Goal: Transaction & Acquisition: Book appointment/travel/reservation

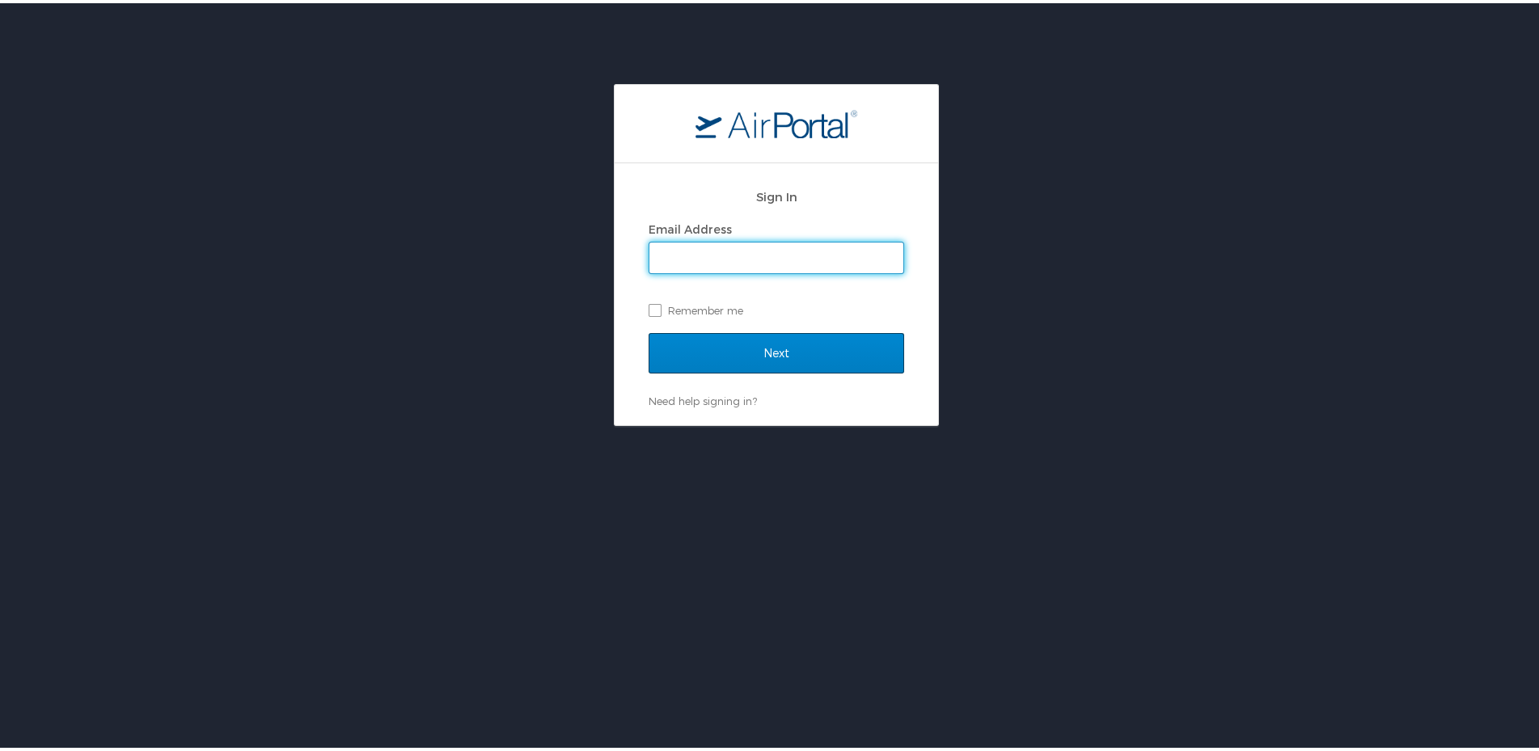
type input "allison.wheatley@roush.com"
click at [767, 356] on input "Next" at bounding box center [777, 350] width 256 height 40
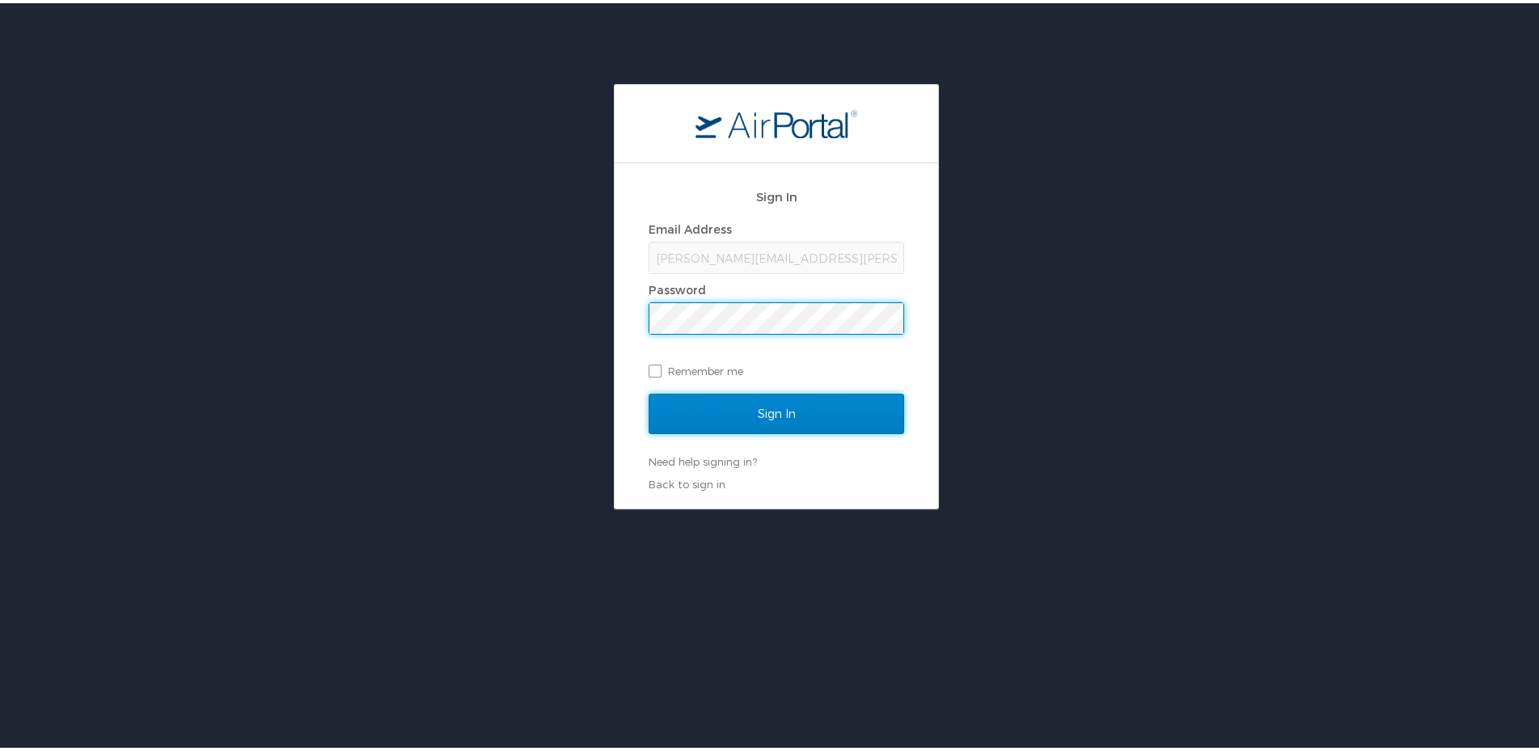
click at [761, 408] on input "Sign In" at bounding box center [777, 411] width 256 height 40
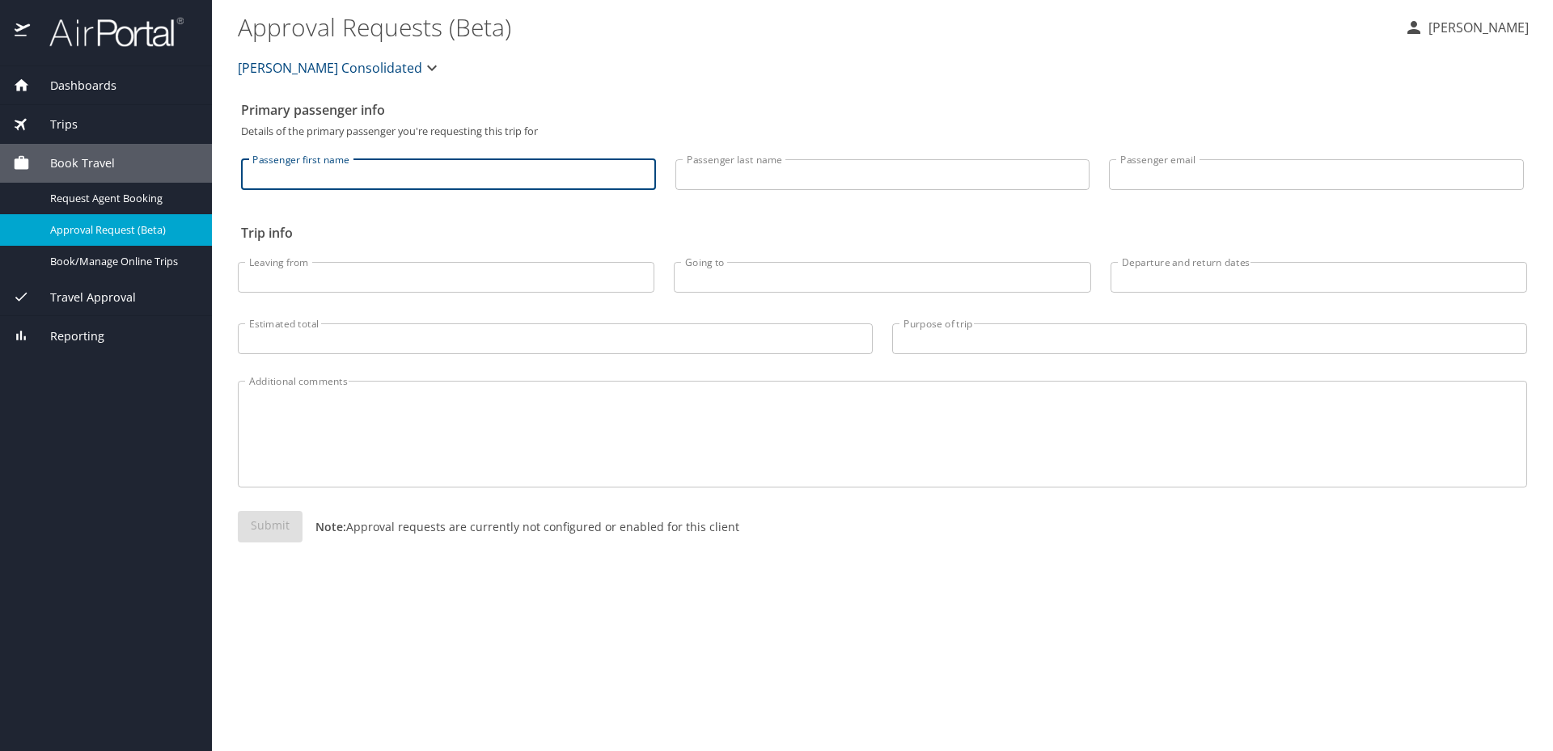
click at [455, 169] on input "Passenger first name" at bounding box center [448, 174] width 415 height 31
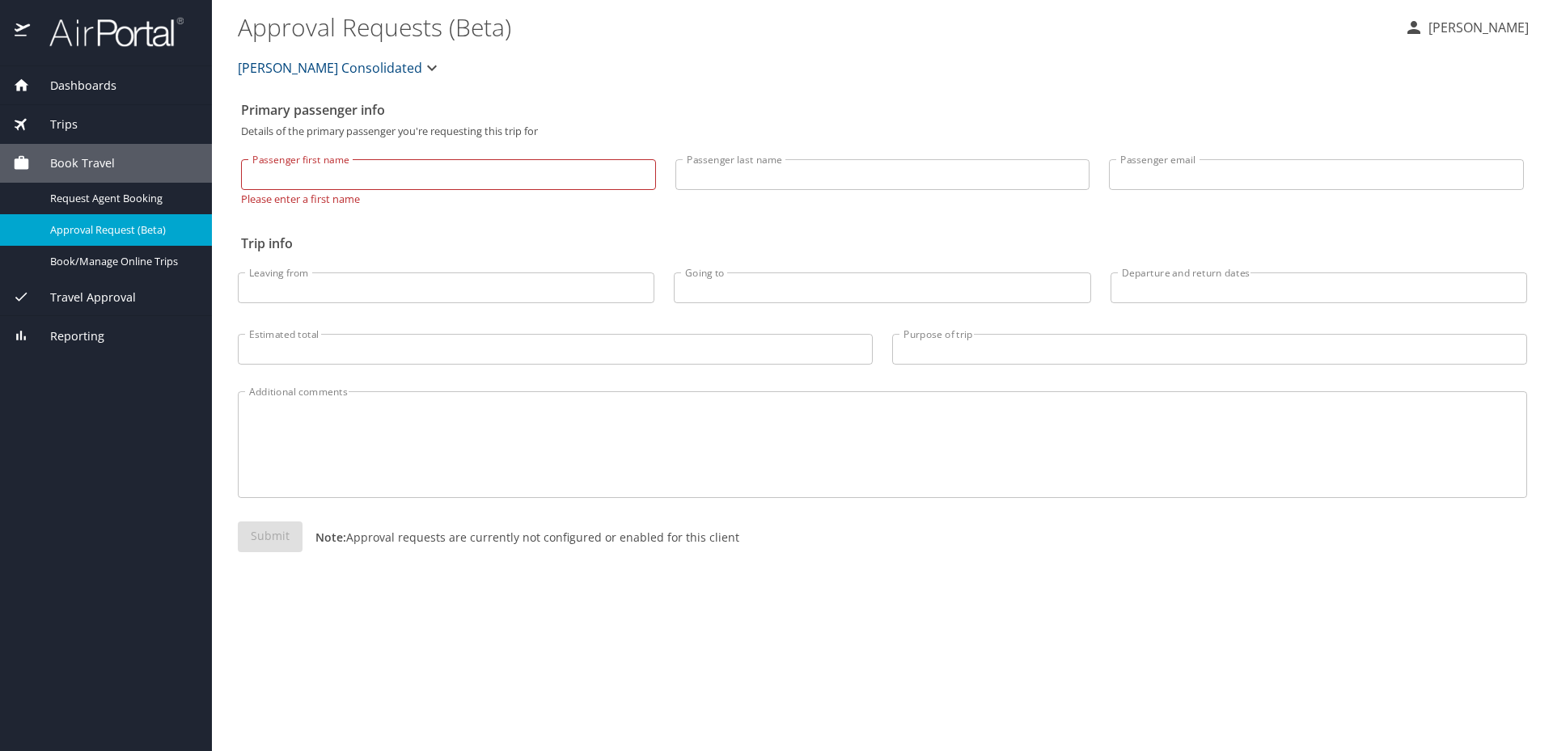
click at [105, 156] on span "Book Travel" at bounding box center [72, 163] width 85 height 18
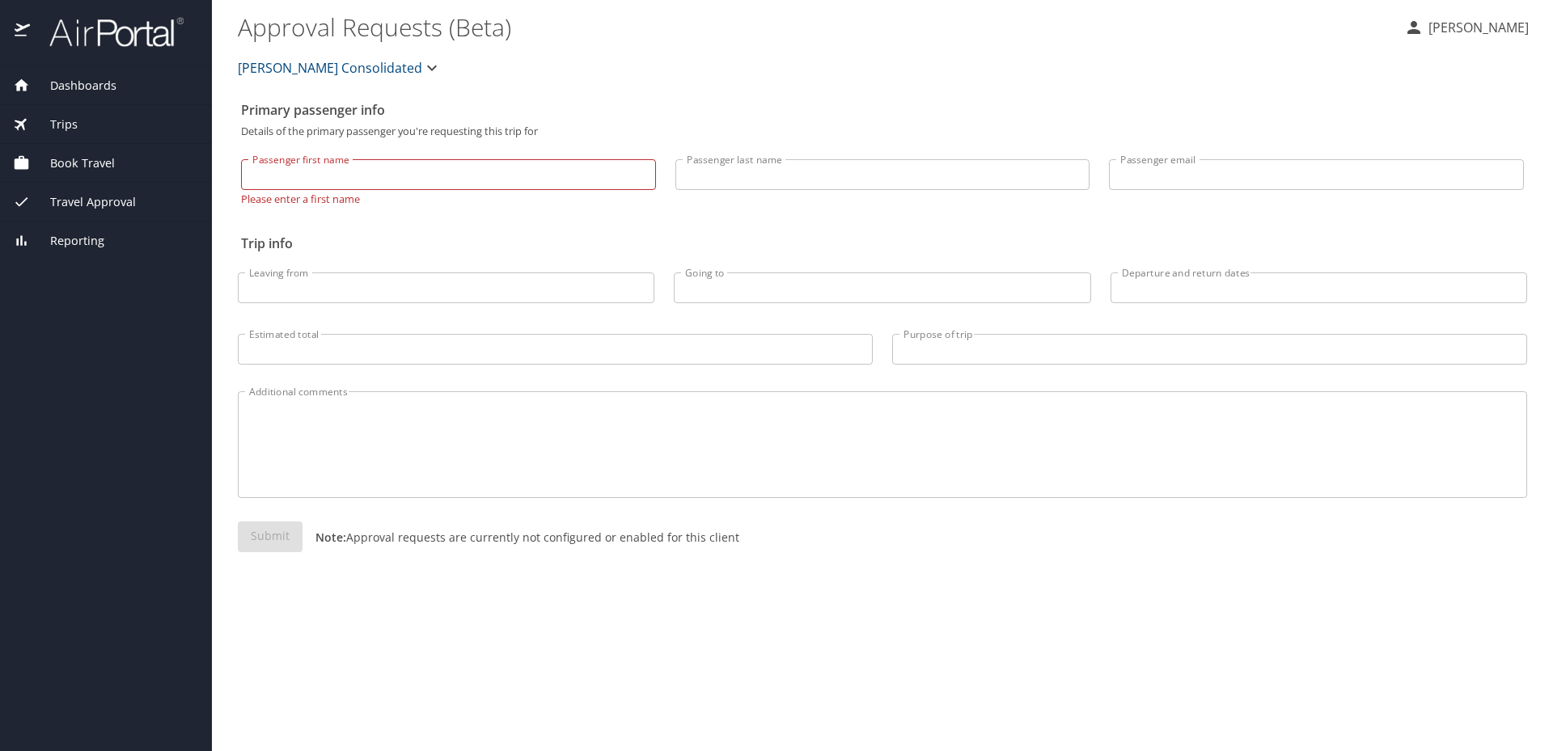
click at [115, 161] on div "Book Travel" at bounding box center [106, 163] width 186 height 18
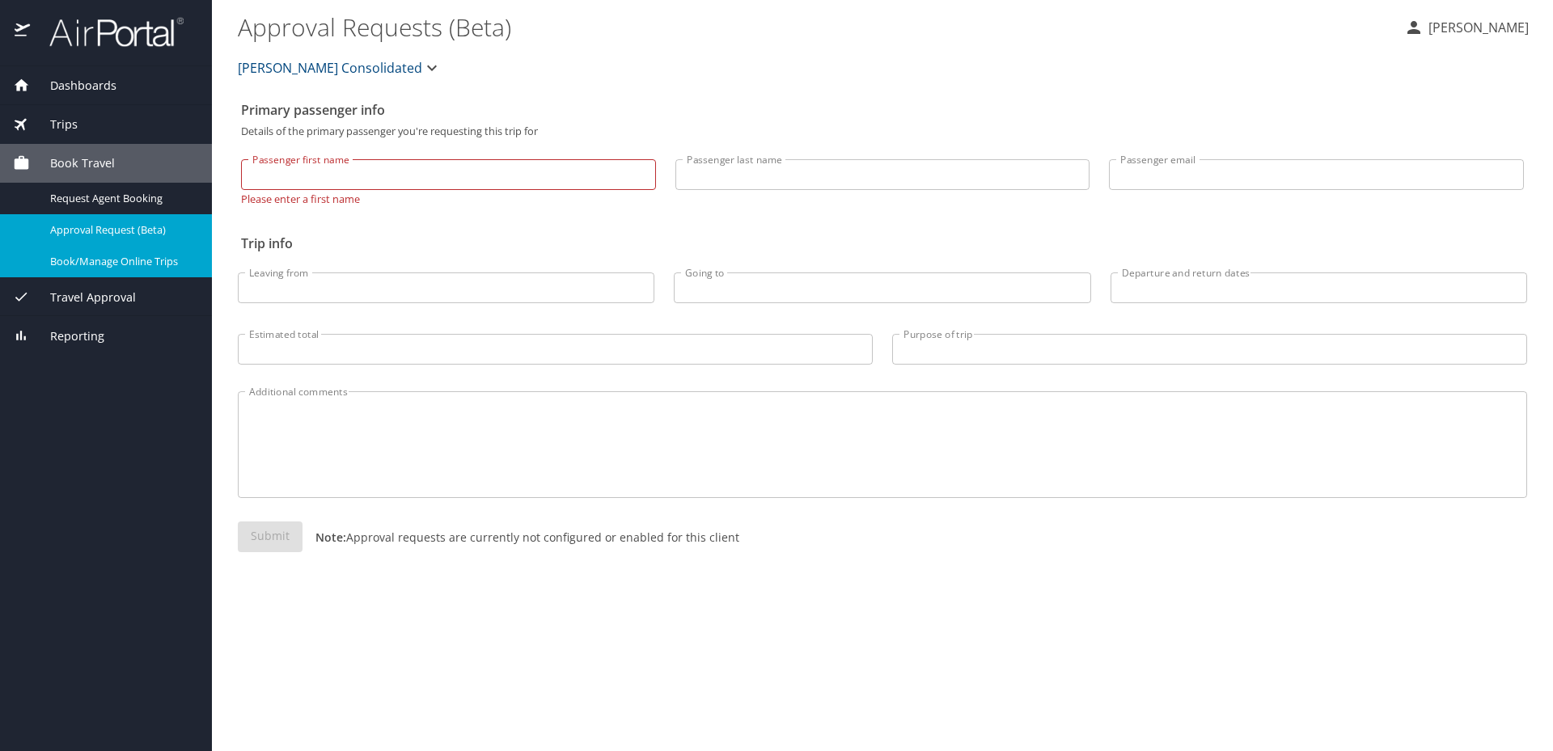
click at [129, 271] on div "Book/Manage Online Trips" at bounding box center [106, 261] width 186 height 19
click at [68, 259] on span "Book/Manage Online Trips" at bounding box center [121, 261] width 142 height 15
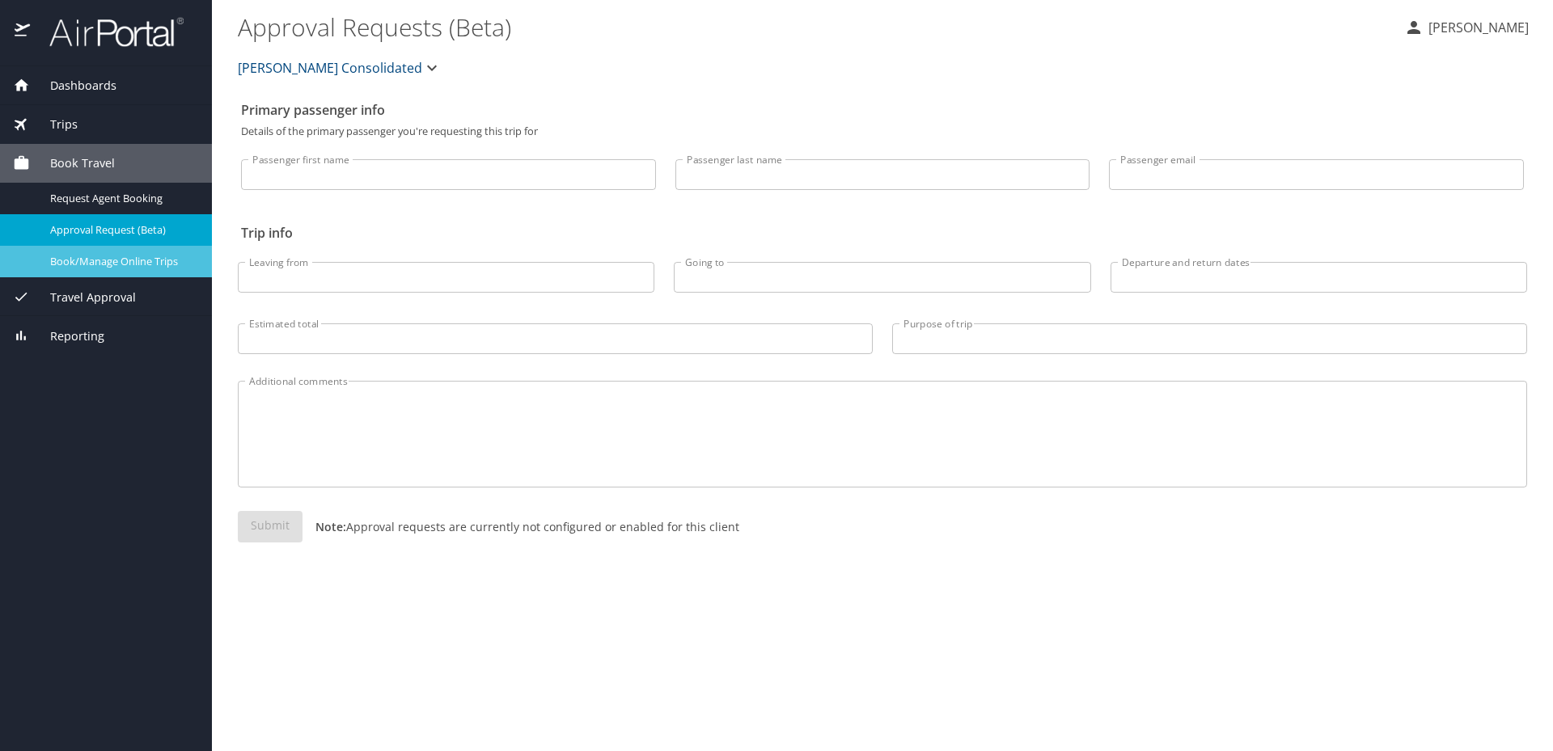
click at [105, 269] on span "Book/Manage Online Trips" at bounding box center [121, 261] width 142 height 15
